Goal: Obtain resource: Download file/media

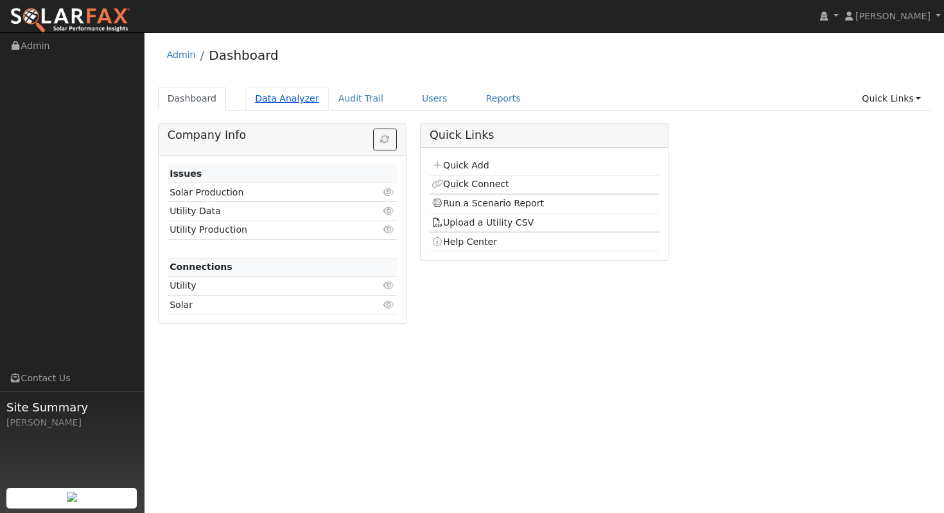
click at [278, 101] on link "Data Analyzer" at bounding box center [287, 99] width 84 height 24
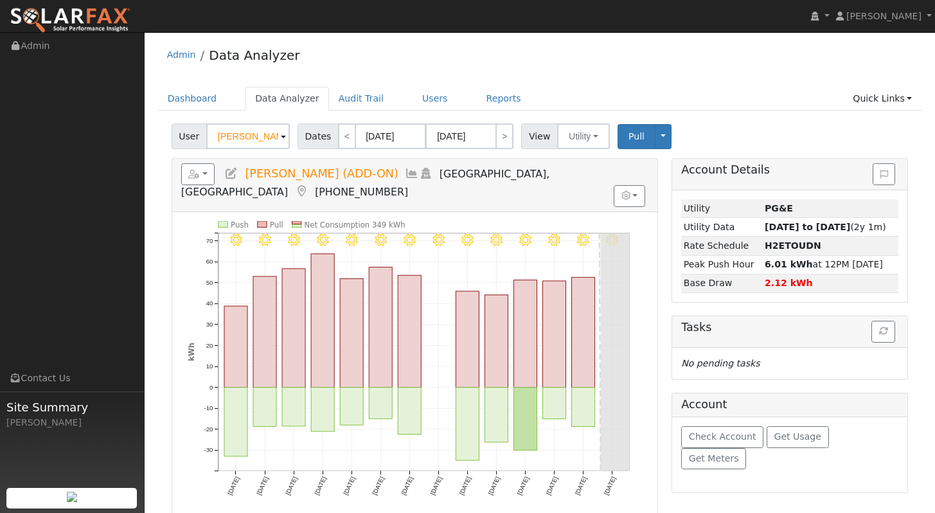
click at [254, 139] on input "Ian McKenzie (ADD-ON)" at bounding box center [248, 136] width 84 height 26
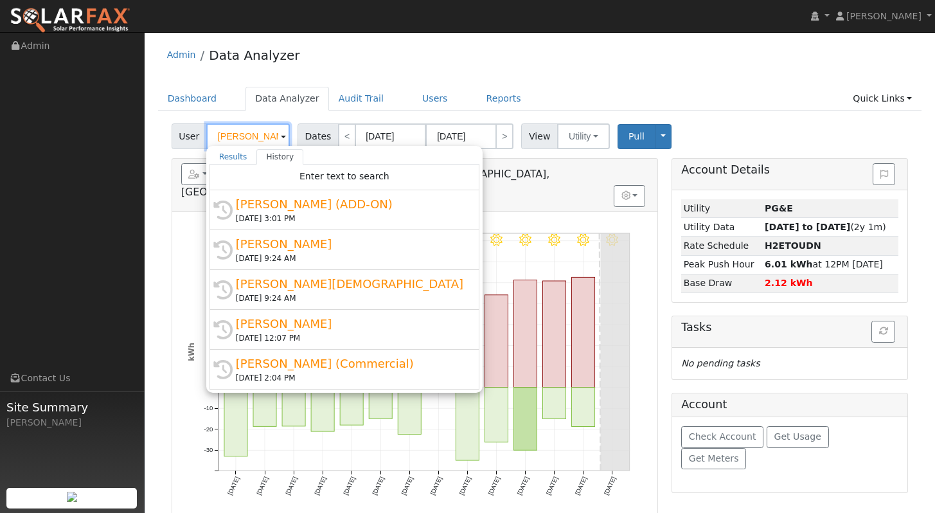
click at [254, 139] on input "[PERSON_NAME] (ADD-ON)" at bounding box center [248, 136] width 84 height 26
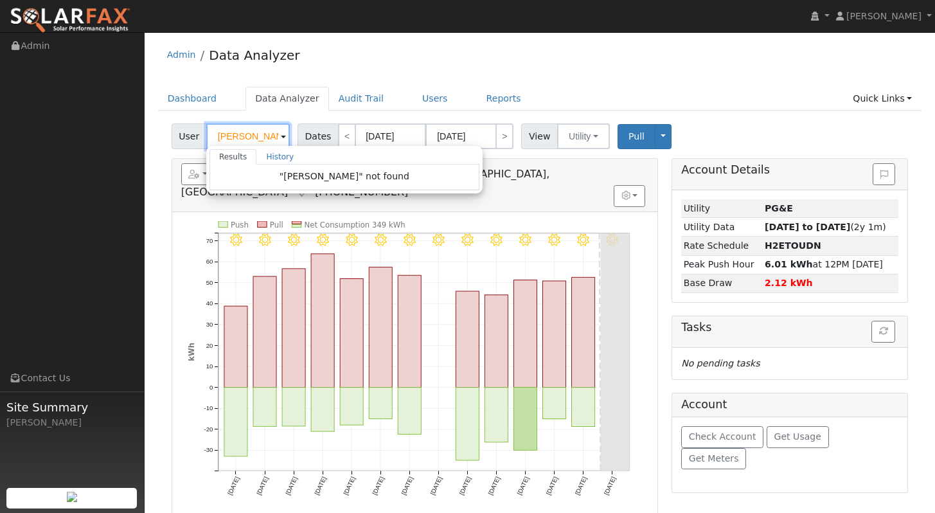
drag, startPoint x: 260, startPoint y: 137, endPoint x: 202, endPoint y: 132, distance: 58.1
click at [202, 132] on div "User al murphy Results History "al murphy" not found Enter text to search Histo…" at bounding box center [232, 136] width 121 height 26
type input "I"
type input "Al"
click at [252, 138] on input "Al" at bounding box center [248, 136] width 84 height 26
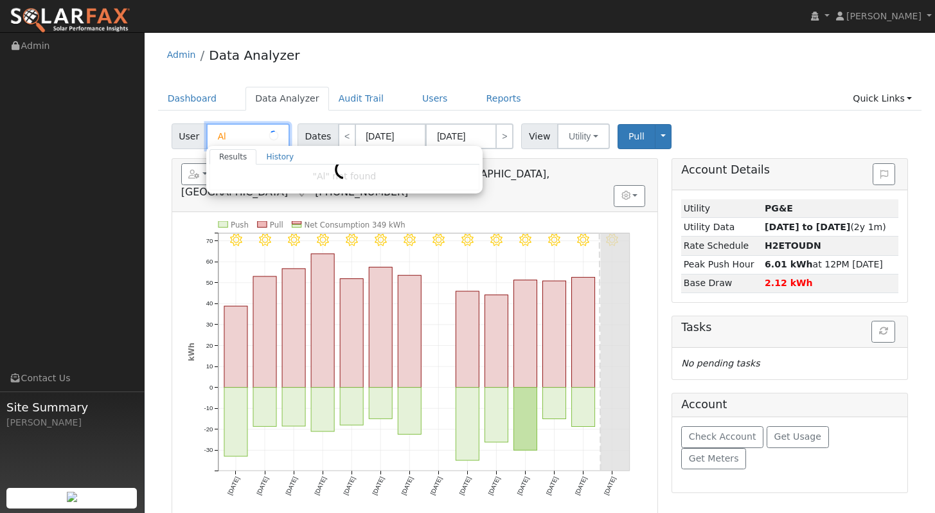
click at [252, 138] on input "Al" at bounding box center [248, 136] width 84 height 26
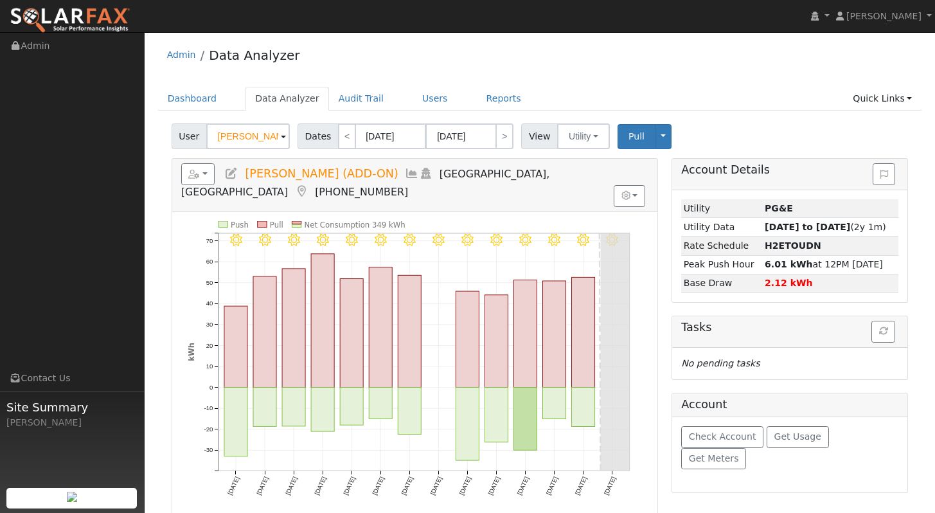
click at [254, 136] on input "[PERSON_NAME] (ADD-ON)" at bounding box center [248, 136] width 84 height 26
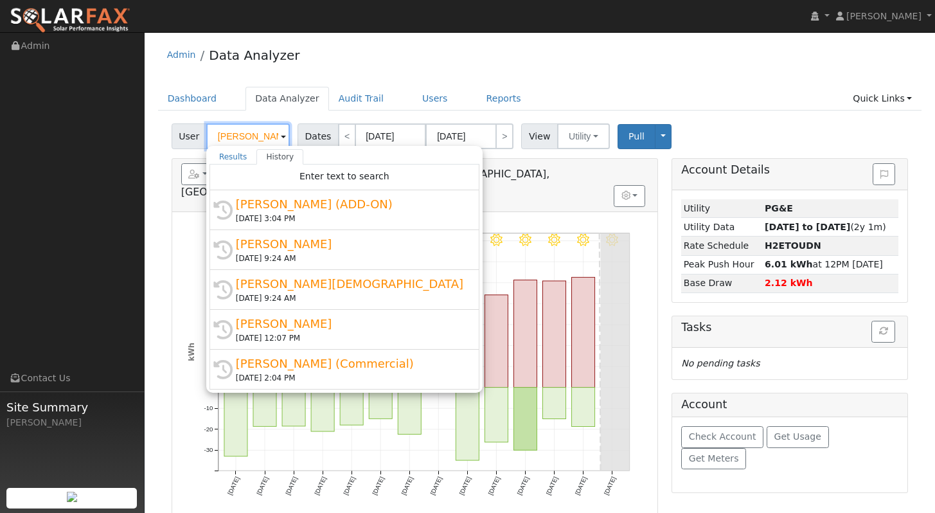
click at [254, 136] on input "[PERSON_NAME] (ADD-ON)" at bounding box center [248, 136] width 84 height 26
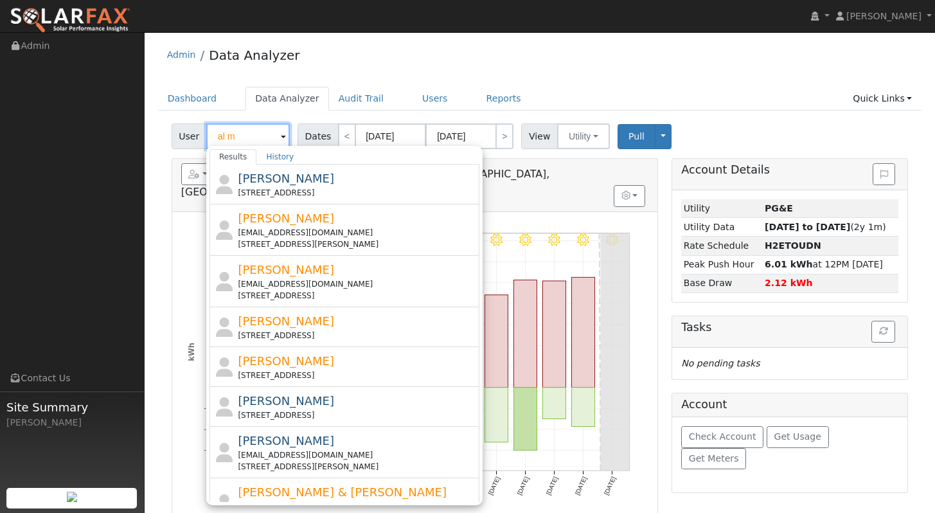
paste input "[PERSON_NAME]"
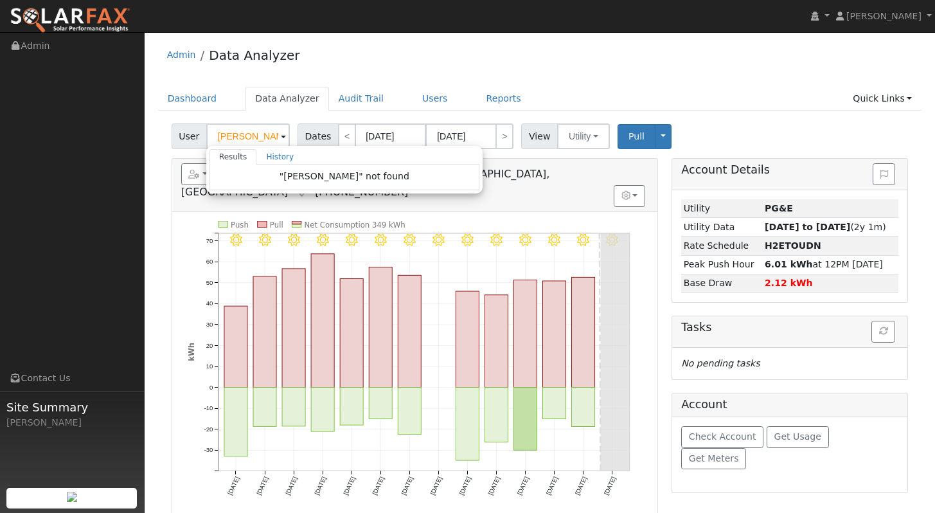
click at [621, 49] on div "Admin Data Analyzer" at bounding box center [540, 58] width 764 height 39
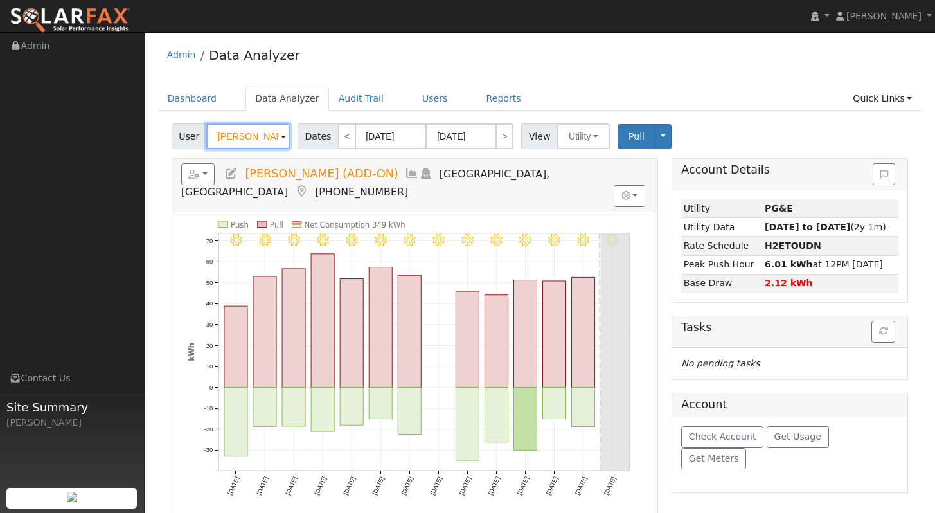
click at [250, 133] on input "[PERSON_NAME] (ADD-ON)" at bounding box center [248, 136] width 84 height 26
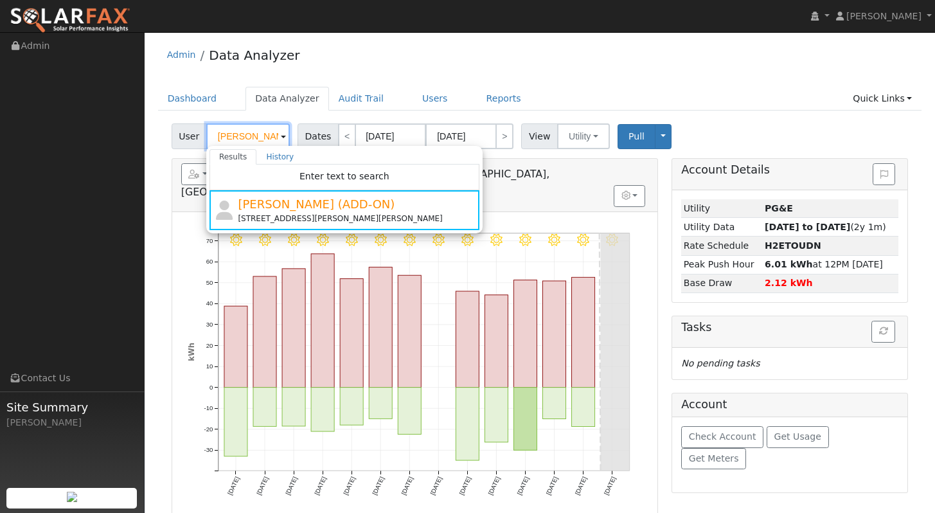
paste input "[PERSON_NAME]"
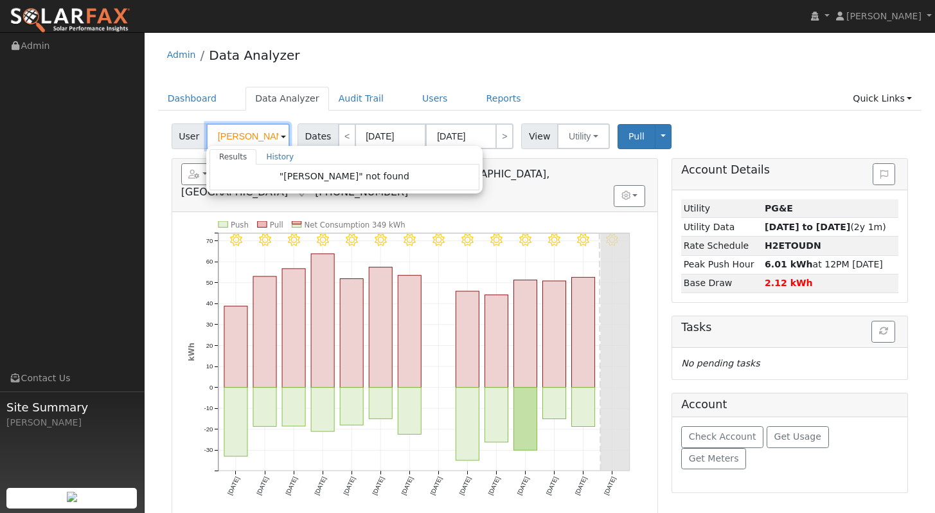
type input "[PERSON_NAME]"
click at [268, 137] on input "[PERSON_NAME]" at bounding box center [248, 136] width 84 height 26
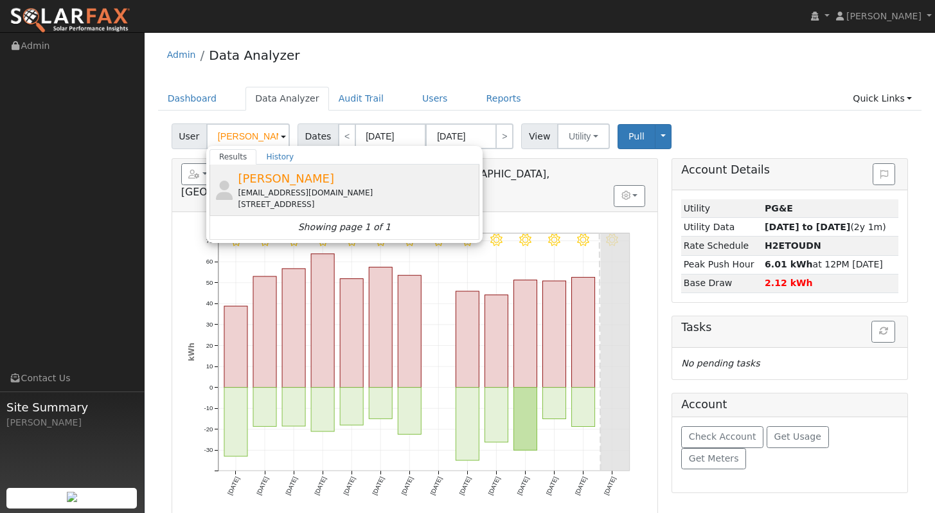
click at [297, 179] on div "[PERSON_NAME] [EMAIL_ADDRESS][DOMAIN_NAME] [STREET_ADDRESS]" at bounding box center [357, 190] width 238 height 40
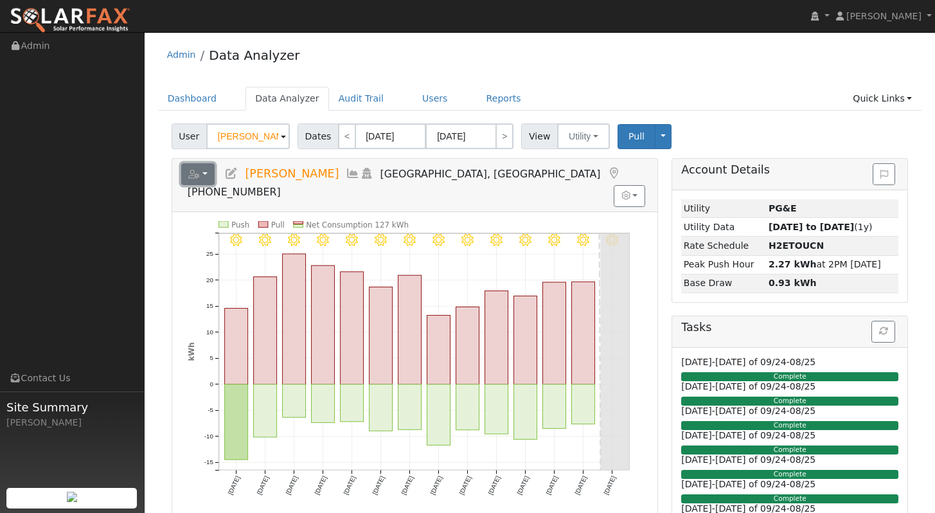
click at [208, 170] on button "button" at bounding box center [198, 174] width 34 height 22
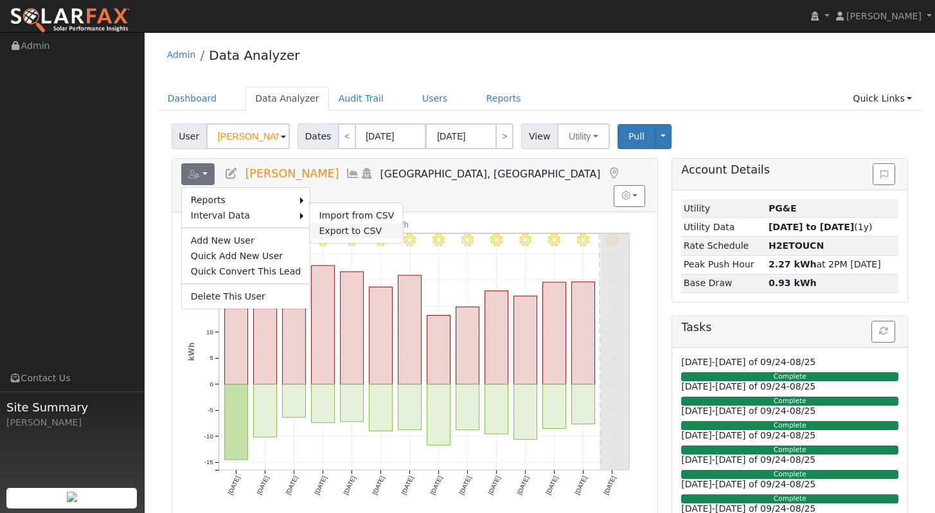
click at [337, 227] on link "Export to CSV" at bounding box center [356, 230] width 93 height 15
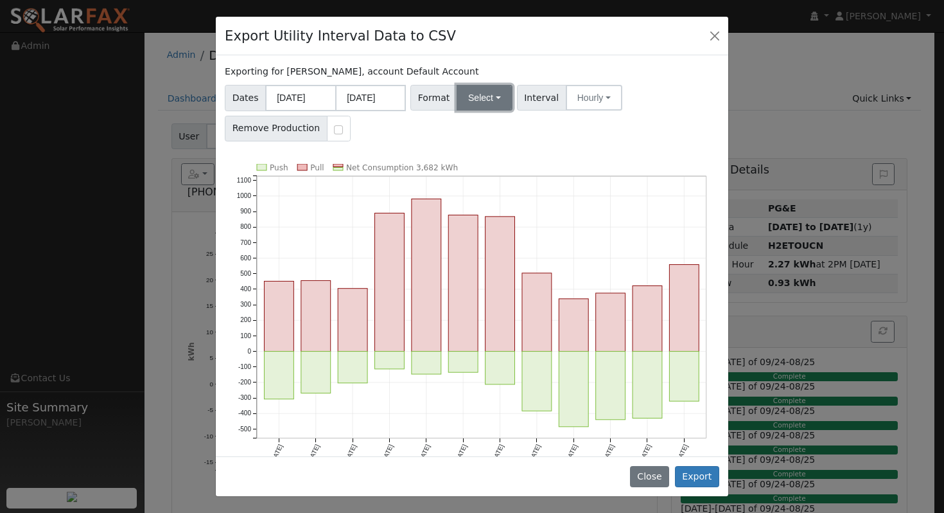
click at [470, 99] on button "Select" at bounding box center [485, 98] width 56 height 26
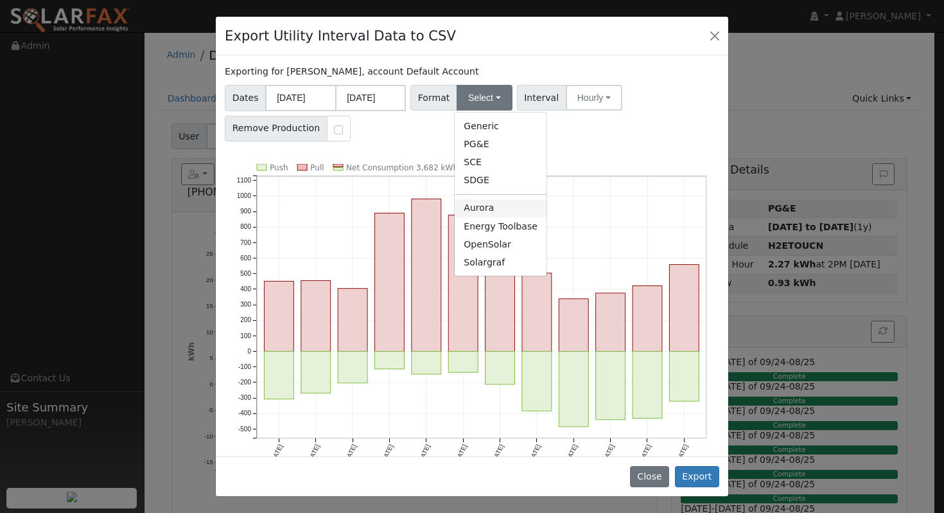
click at [498, 204] on link "Aurora" at bounding box center [501, 208] width 92 height 18
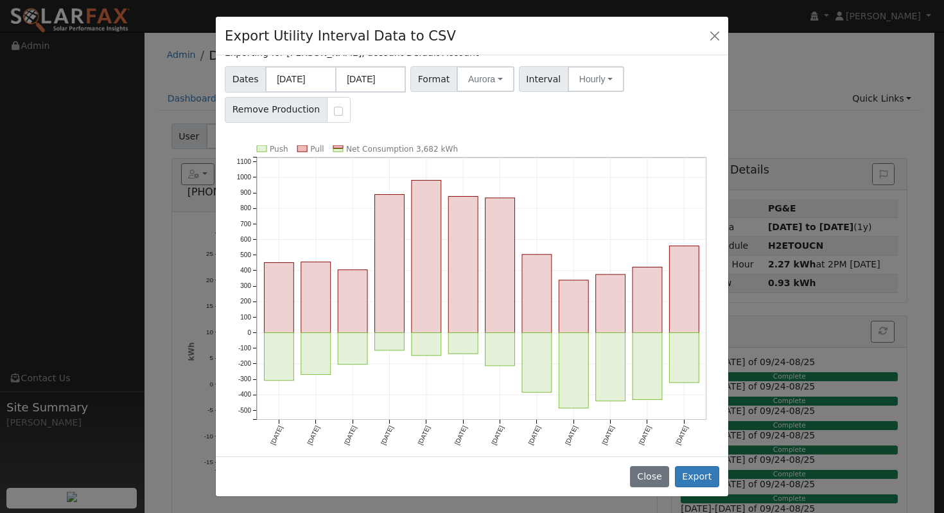
scroll to position [21, 0]
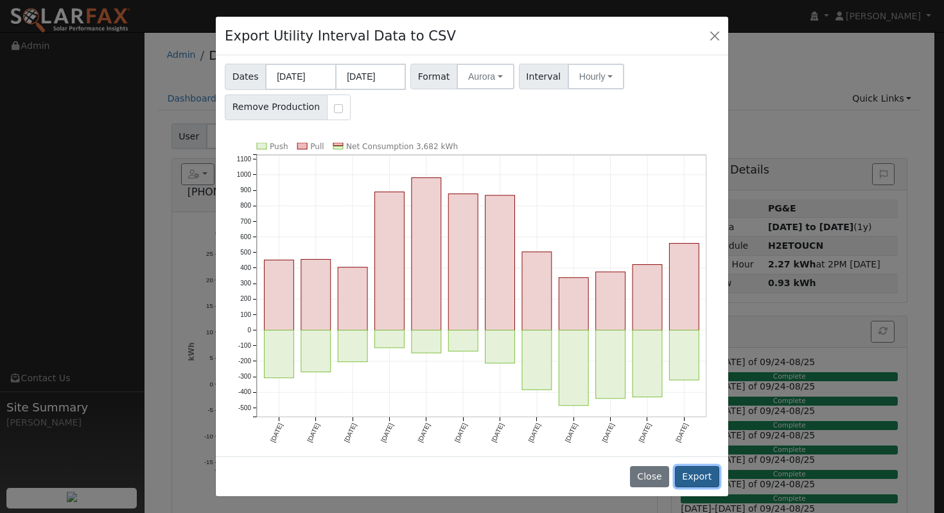
click at [703, 475] on button "Export" at bounding box center [697, 477] width 44 height 22
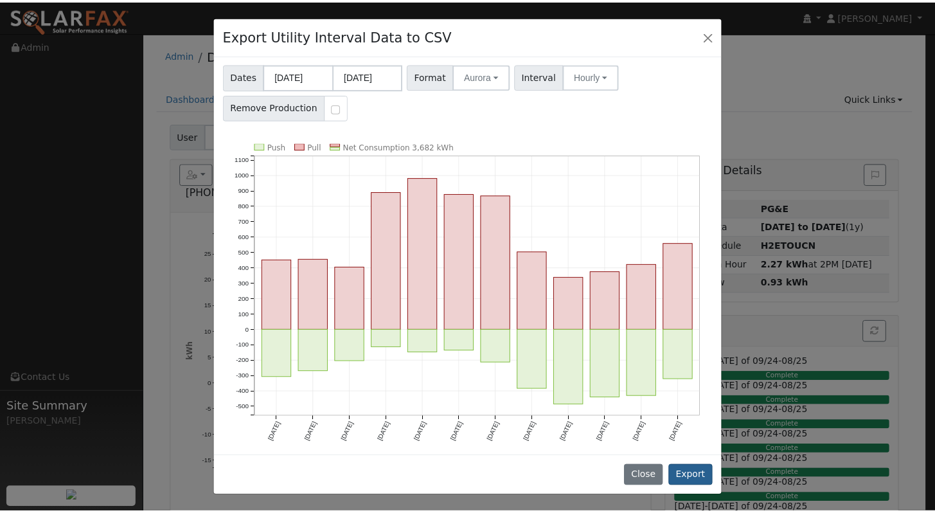
scroll to position [0, 0]
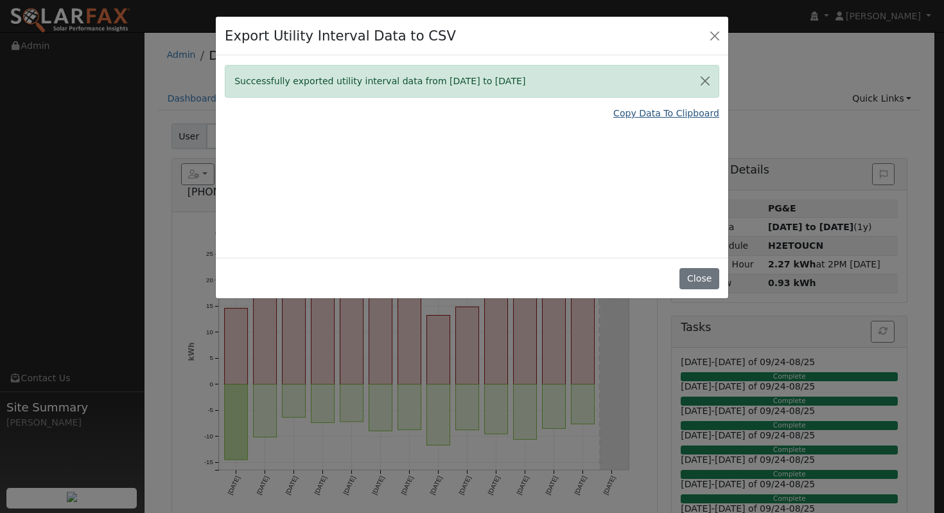
click at [671, 112] on link "Copy Data To Clipboard" at bounding box center [667, 113] width 106 height 13
click at [711, 40] on button "Close" at bounding box center [715, 35] width 18 height 18
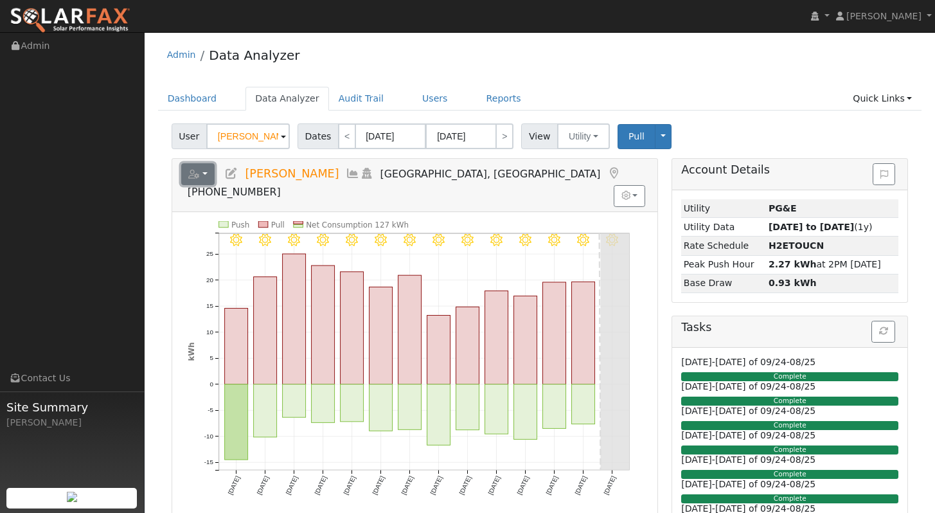
click at [206, 172] on button "button" at bounding box center [198, 174] width 34 height 22
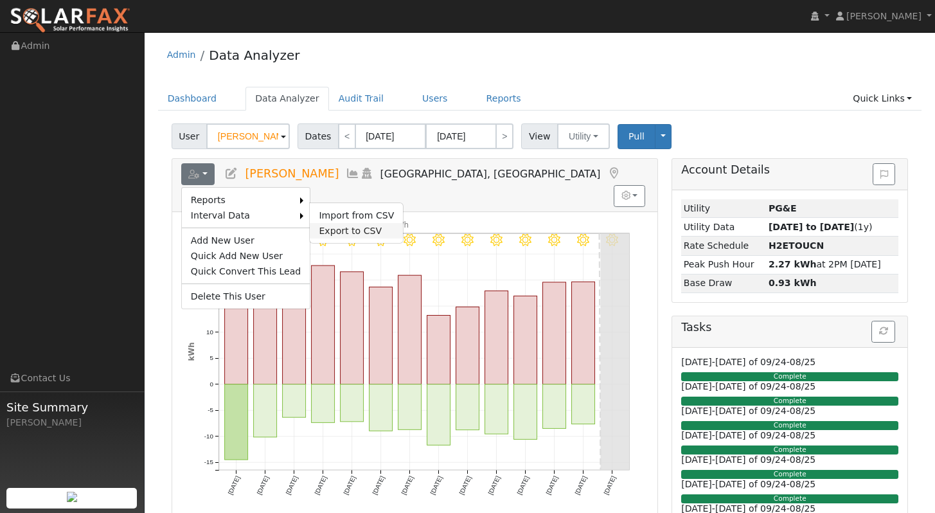
click at [326, 229] on link "Export to CSV" at bounding box center [356, 230] width 93 height 15
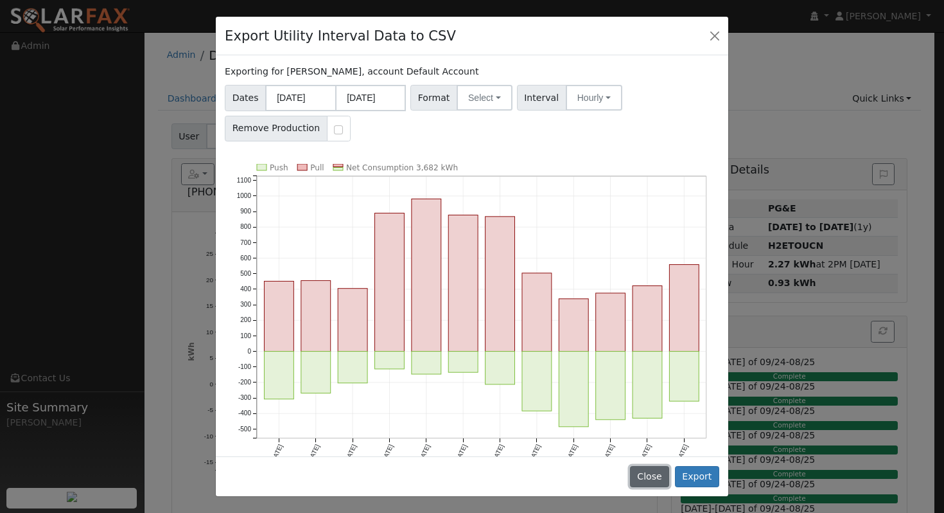
click at [669, 485] on button "Close" at bounding box center [649, 477] width 39 height 22
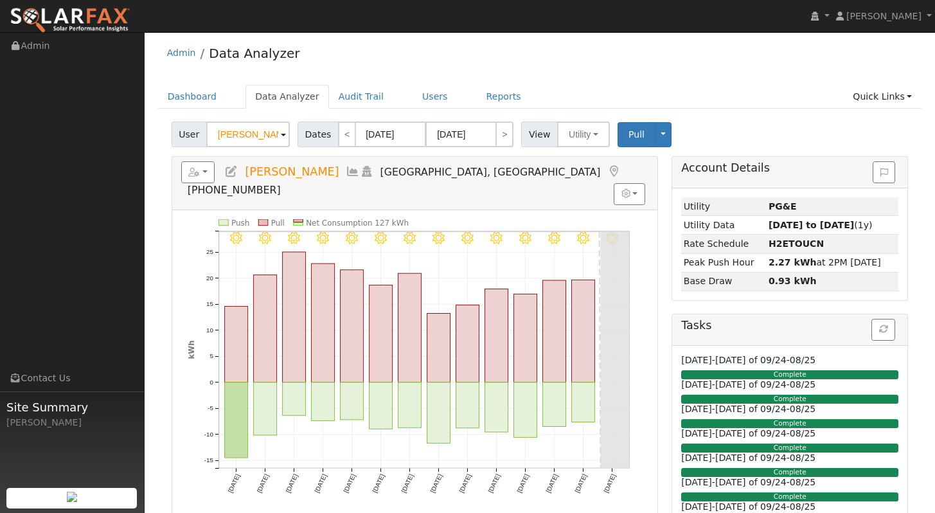
scroll to position [3, 0]
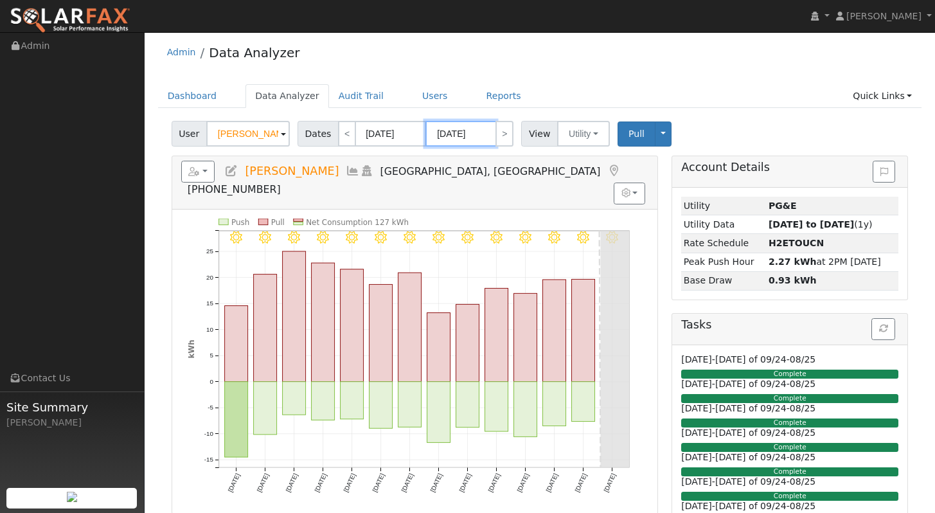
click at [471, 132] on input "[DATE]" at bounding box center [460, 134] width 71 height 26
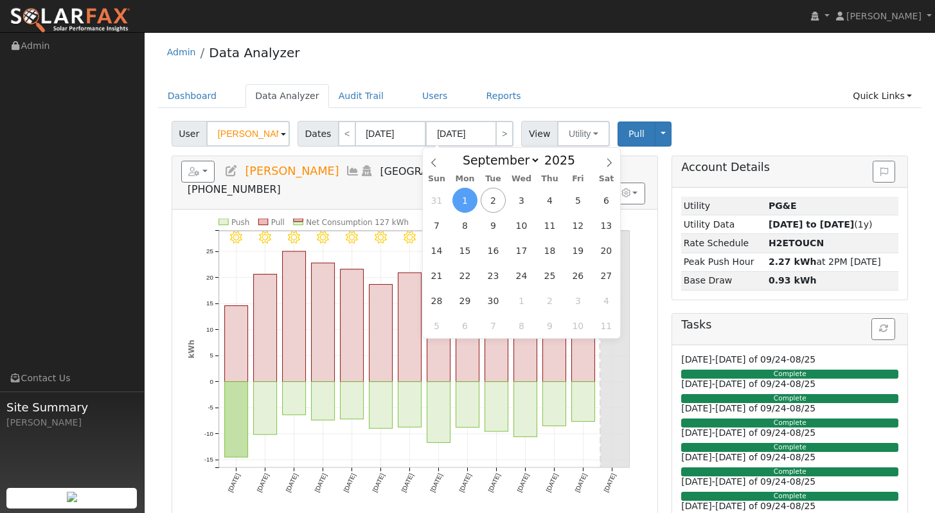
click at [459, 193] on span "1" at bounding box center [464, 200] width 25 height 25
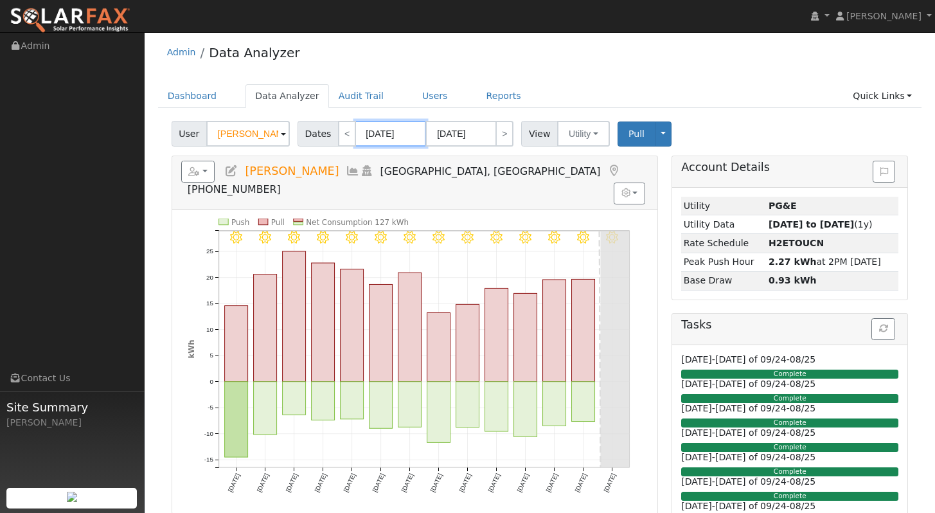
click at [416, 136] on input "[DATE]" at bounding box center [390, 134] width 71 height 26
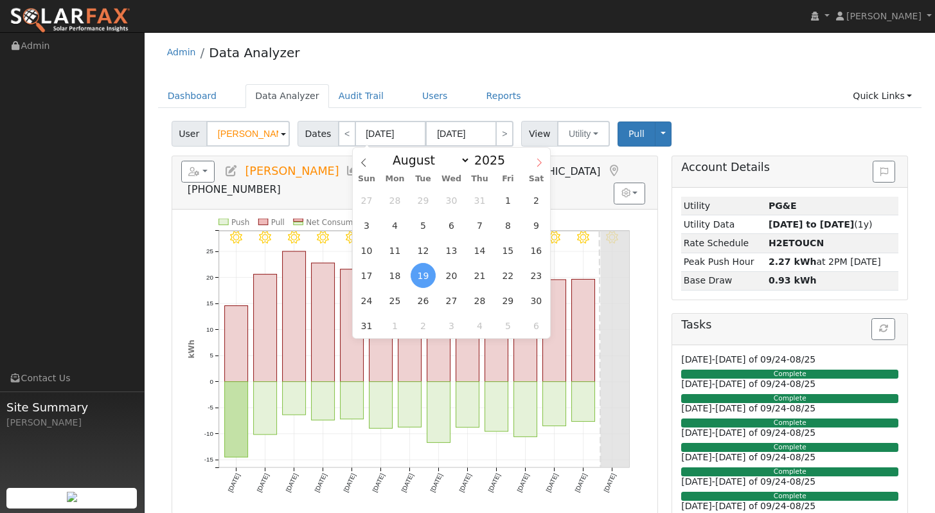
click at [538, 164] on icon at bounding box center [539, 162] width 9 height 9
select select "8"
click at [397, 199] on span "1" at bounding box center [394, 200] width 25 height 25
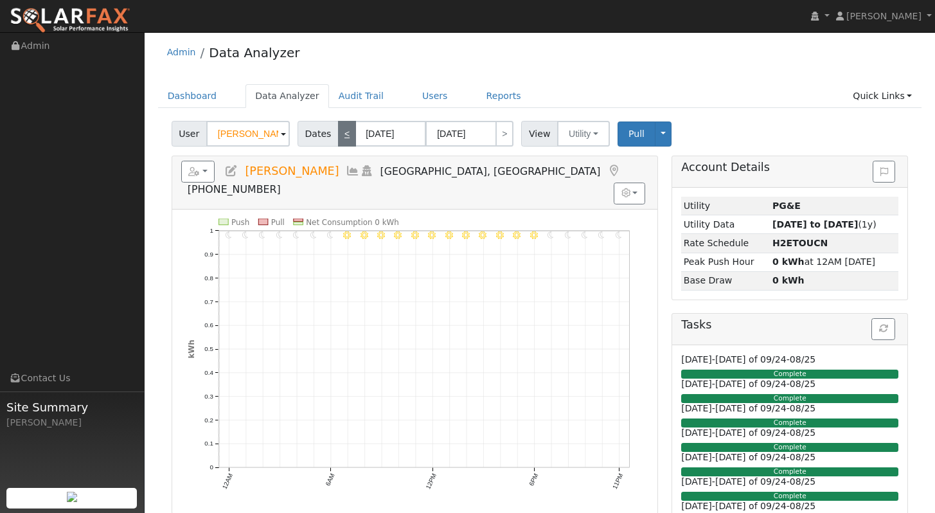
click at [348, 143] on link "<" at bounding box center [347, 134] width 18 height 26
type input "[DATE]"
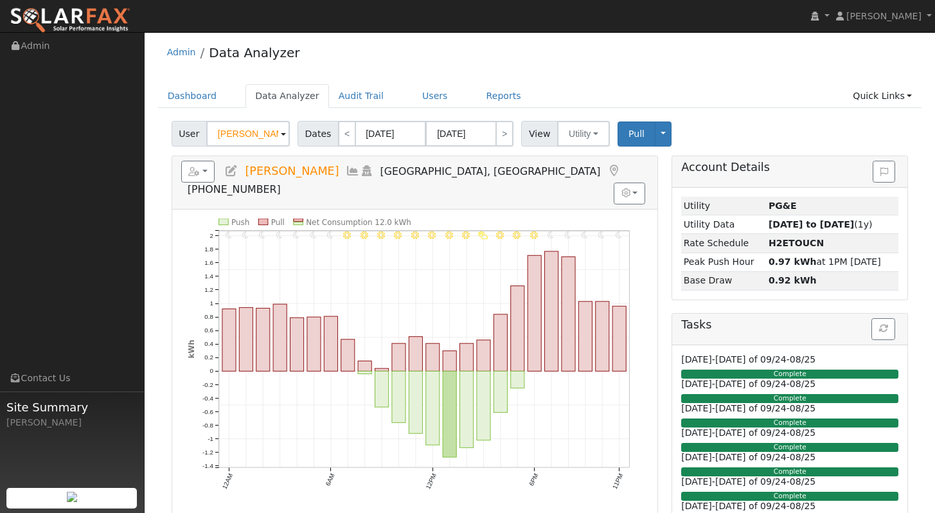
click at [666, 66] on div "Admin Data Analyzer" at bounding box center [540, 55] width 764 height 39
click at [687, 52] on div "Admin Data Analyzer" at bounding box center [540, 55] width 764 height 39
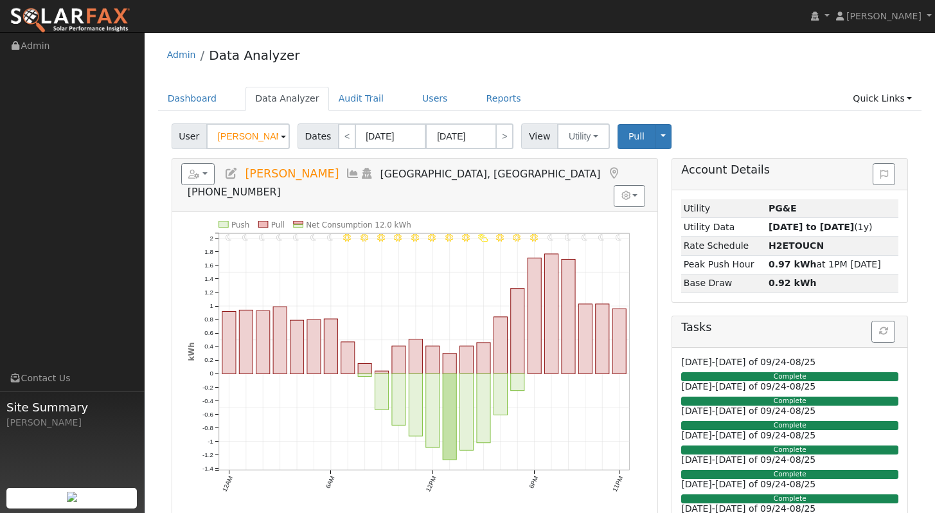
scroll to position [0, 0]
click at [720, 66] on div "Admin Data Analyzer" at bounding box center [540, 58] width 764 height 39
click at [730, 100] on ul "Dashboard Data Analyzer Audit Trail Users Reports Quick Links Quick Add Quick C…" at bounding box center [540, 99] width 764 height 24
click at [712, 69] on div "Admin Data Analyzer" at bounding box center [540, 58] width 764 height 39
click at [193, 179] on button "button" at bounding box center [198, 174] width 34 height 22
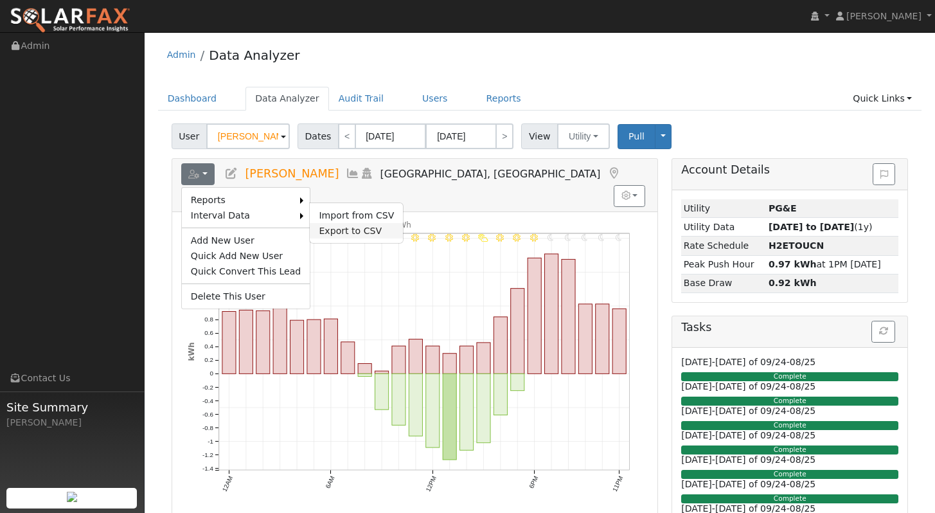
click at [363, 227] on link "Export to CSV" at bounding box center [356, 230] width 93 height 15
